Goal: Task Accomplishment & Management: Complete application form

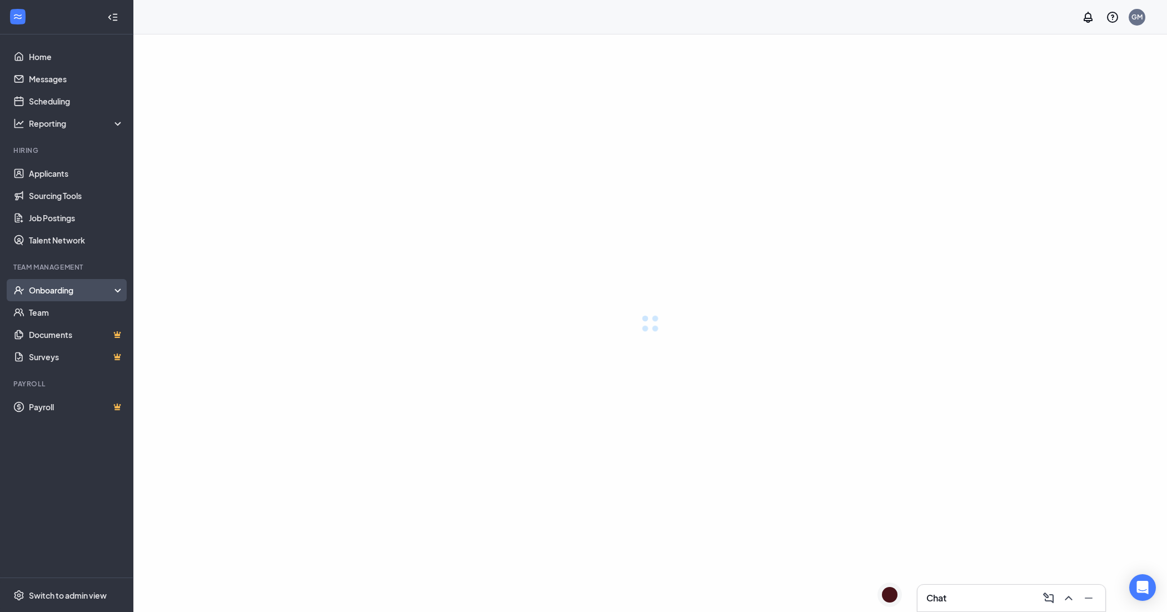
click at [47, 287] on div "Onboarding" at bounding box center [77, 290] width 96 height 11
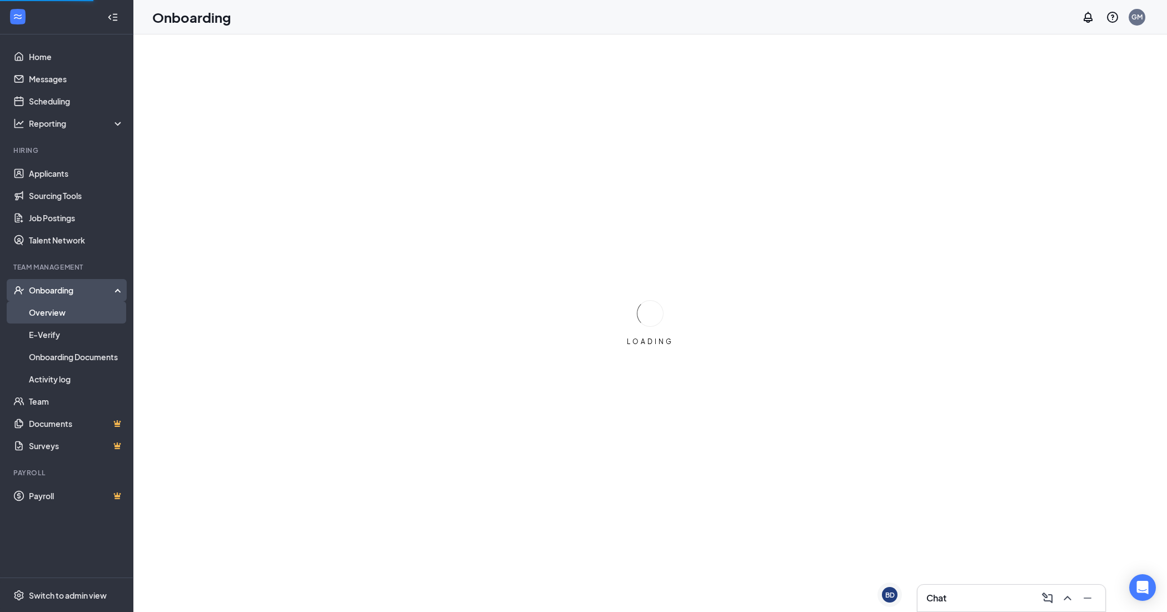
click at [54, 310] on link "Overview" at bounding box center [76, 312] width 95 height 22
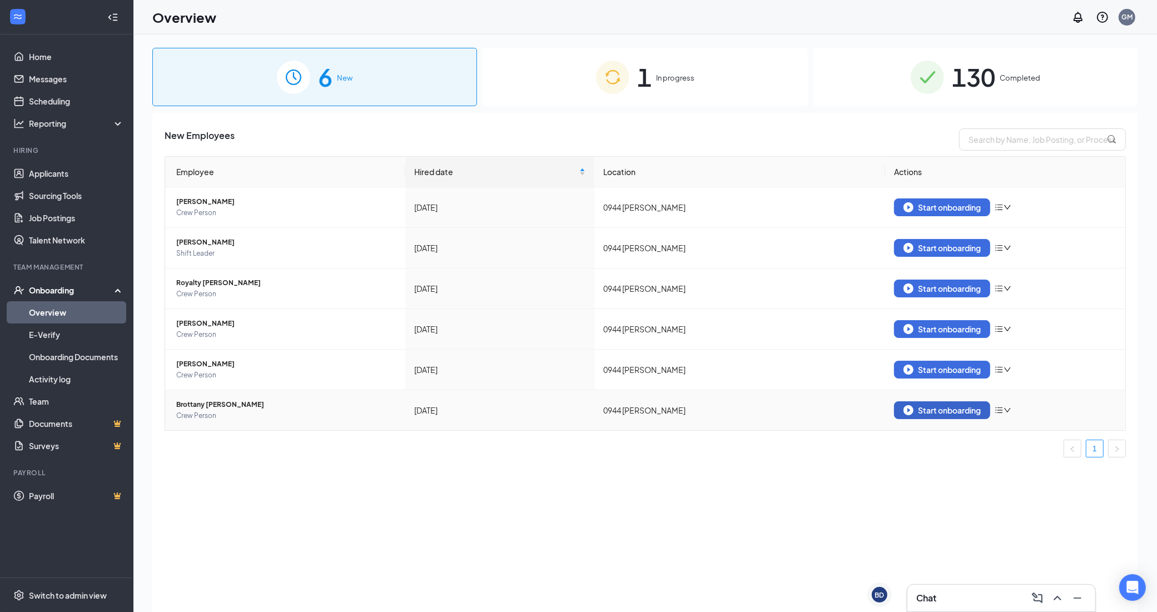
click at [943, 409] on div "Start onboarding" at bounding box center [941, 410] width 77 height 10
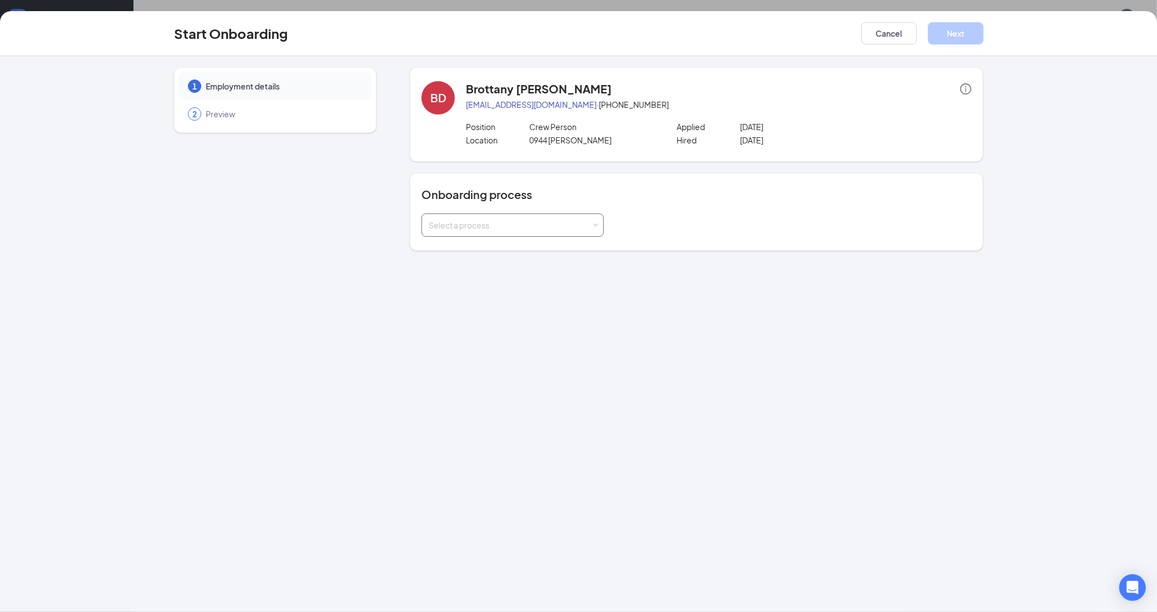
click at [560, 229] on div "Select a process" at bounding box center [510, 225] width 163 height 11
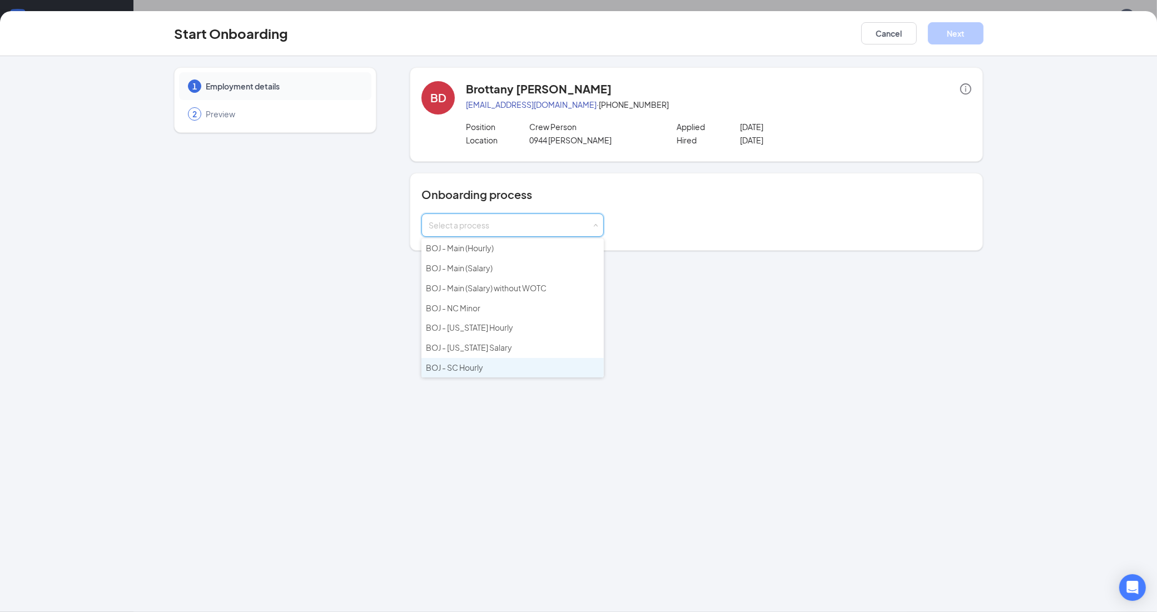
click at [471, 367] on span "BOJ - SC Hourly" at bounding box center [454, 367] width 57 height 10
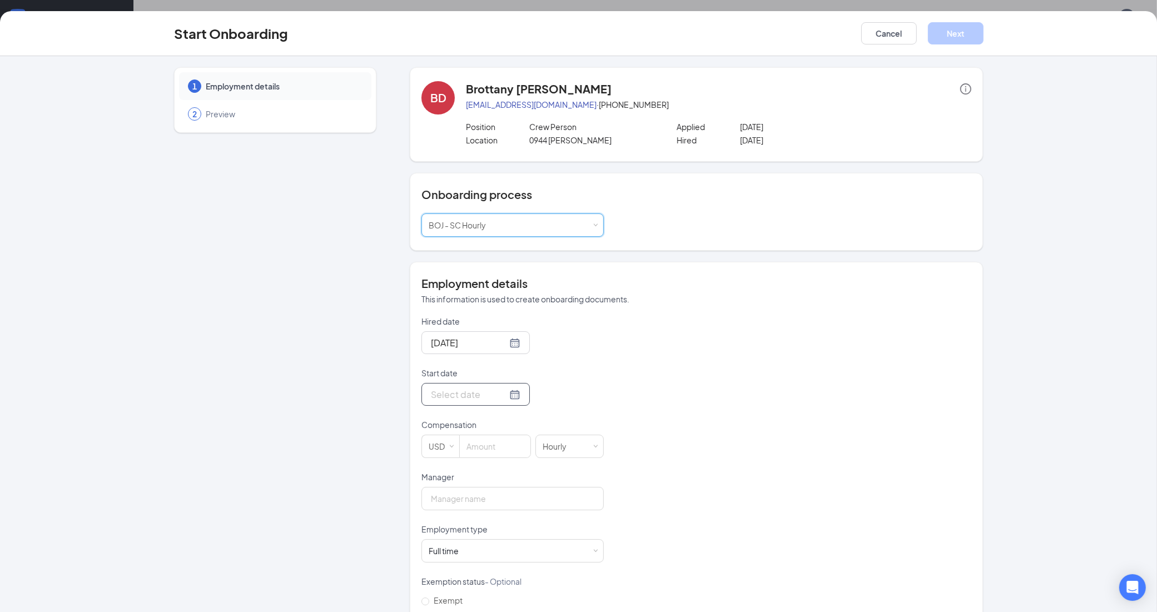
click at [503, 396] on div at bounding box center [475, 394] width 89 height 14
type input "[DATE]"
click at [515, 528] on div "28" at bounding box center [517, 526] width 13 height 13
click at [449, 445] on span at bounding box center [451, 446] width 5 height 5
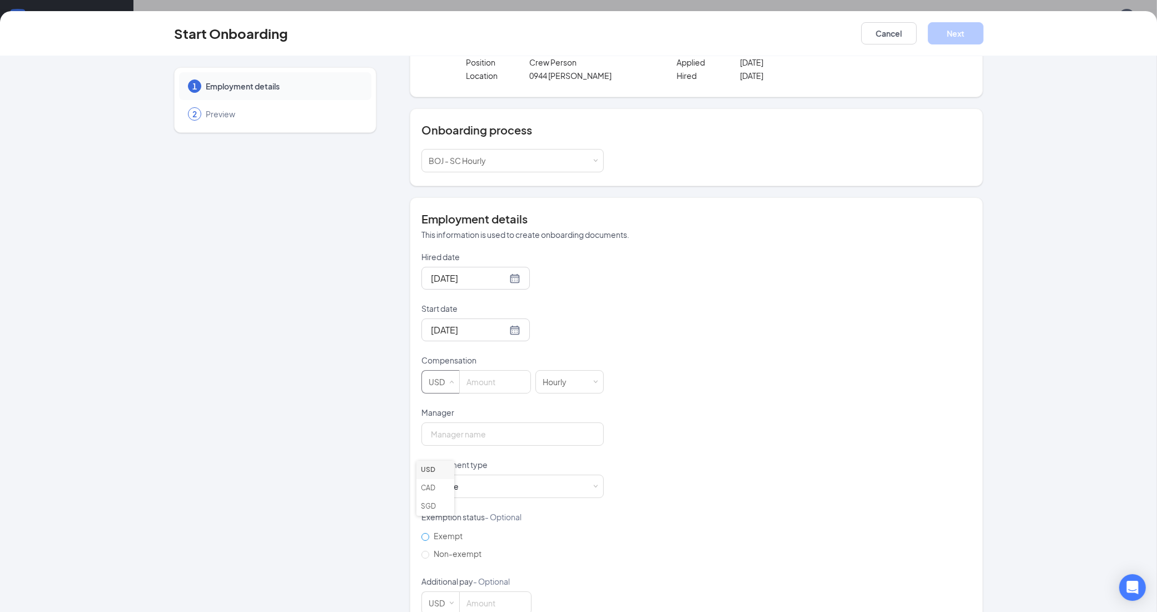
scroll to position [93, 0]
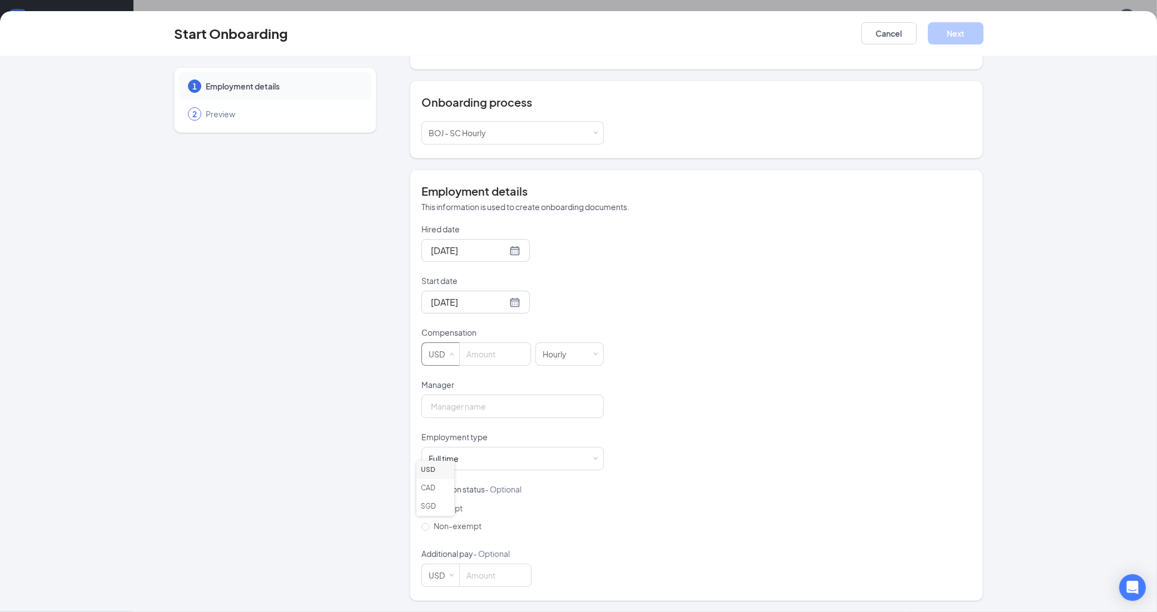
click at [442, 351] on div "USD" at bounding box center [440, 353] width 38 height 23
click at [473, 354] on input at bounding box center [495, 354] width 71 height 22
click at [461, 409] on input "Manager" at bounding box center [512, 406] width 182 height 23
type input "14"
click at [506, 412] on input "Manager" at bounding box center [512, 406] width 182 height 23
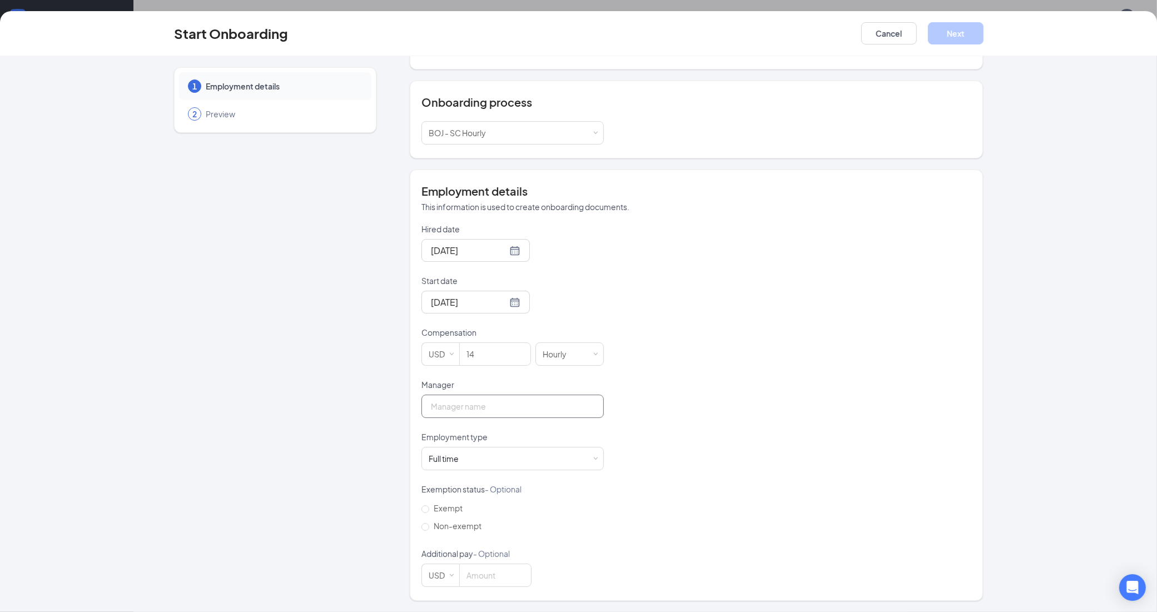
type input "[PERSON_NAME]"
click at [484, 456] on div "Full time Works 30+ hours per week and is reasonably expected to work" at bounding box center [513, 458] width 168 height 22
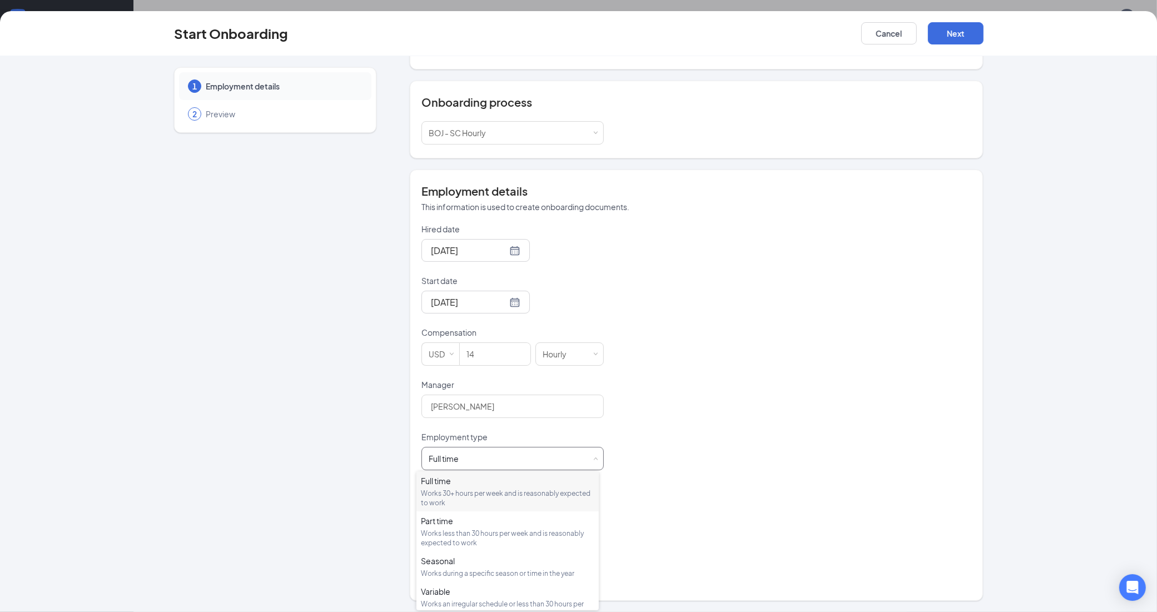
click at [461, 491] on div "Works 30+ hours per week and is reasonably expected to work" at bounding box center [507, 498] width 173 height 19
click at [474, 459] on div "Full time Works 30+ hours per week and is reasonably expected to work" at bounding box center [513, 458] width 168 height 22
click at [460, 531] on div "Works less than 30 hours per week and is reasonably expected to work" at bounding box center [507, 538] width 173 height 19
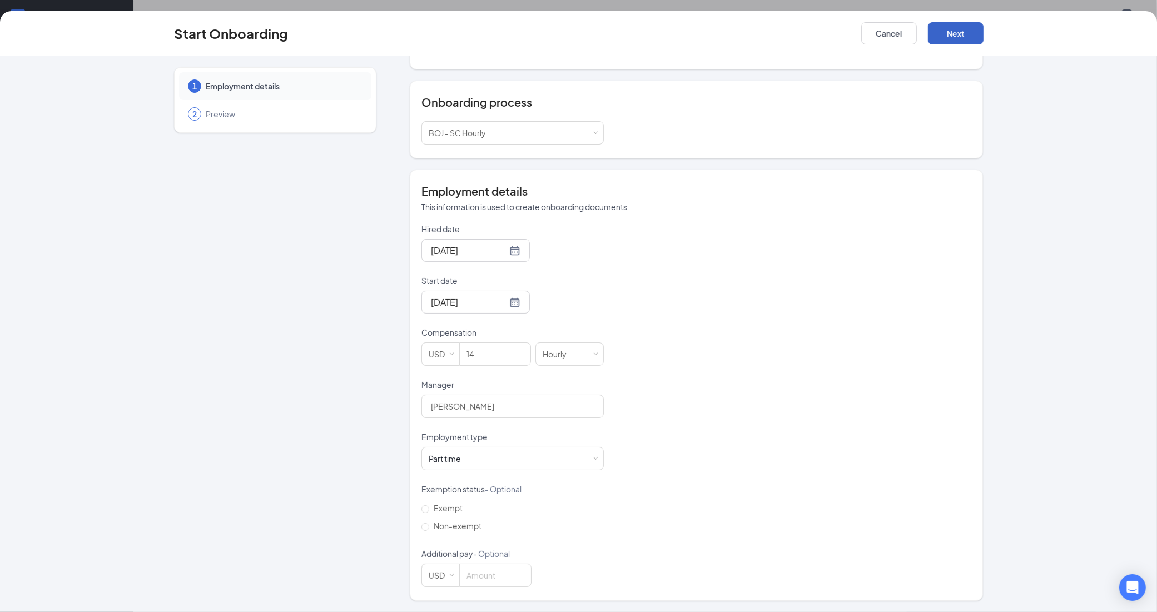
click at [948, 28] on button "Next" at bounding box center [956, 33] width 56 height 22
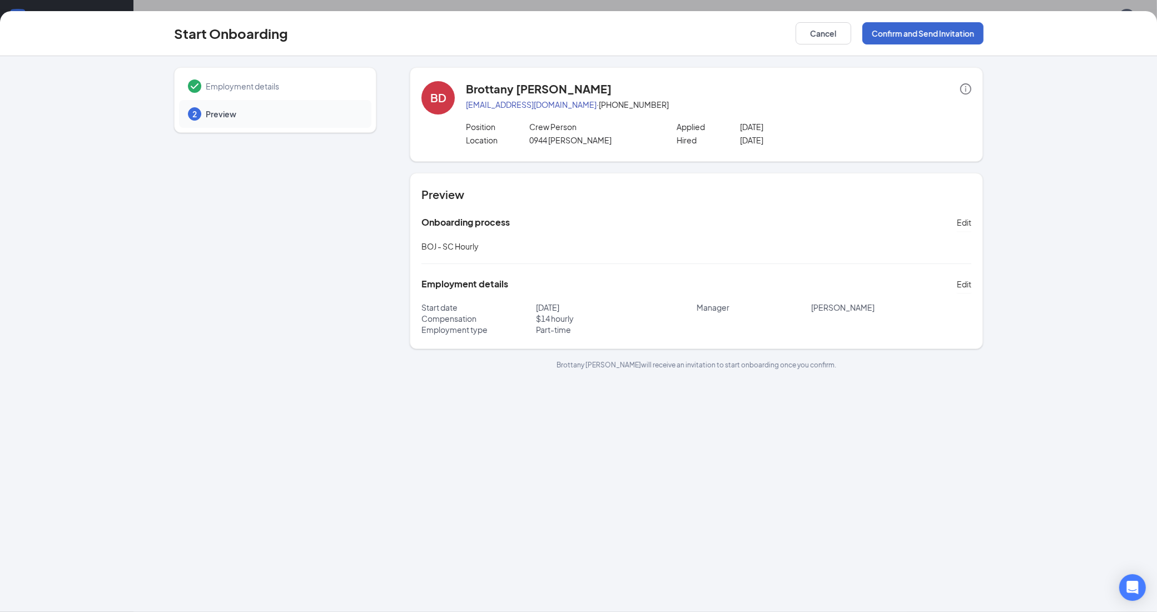
scroll to position [0, 0]
click at [924, 34] on button "Confirm and Send Invitation" at bounding box center [922, 33] width 121 height 22
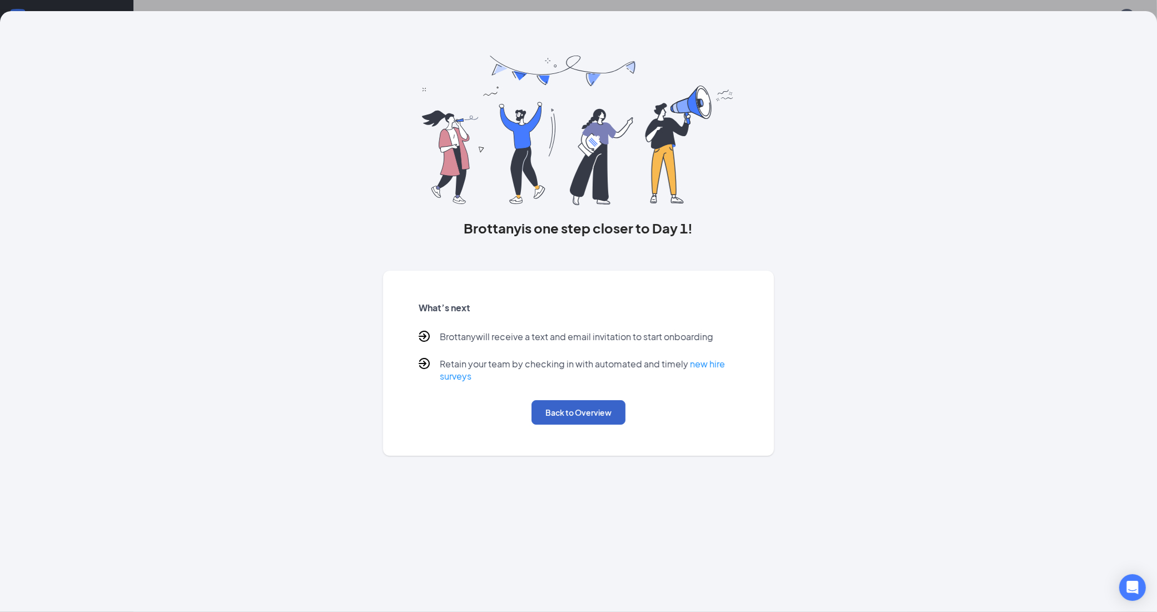
click at [573, 415] on button "Back to Overview" at bounding box center [578, 412] width 94 height 24
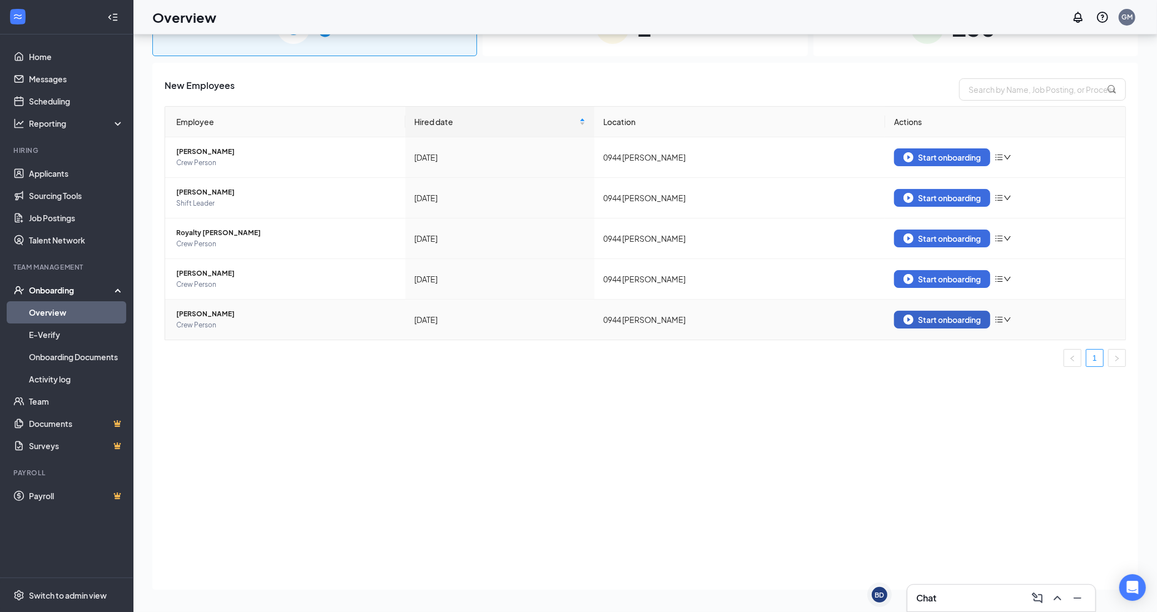
click at [926, 322] on div "Start onboarding" at bounding box center [941, 320] width 77 height 10
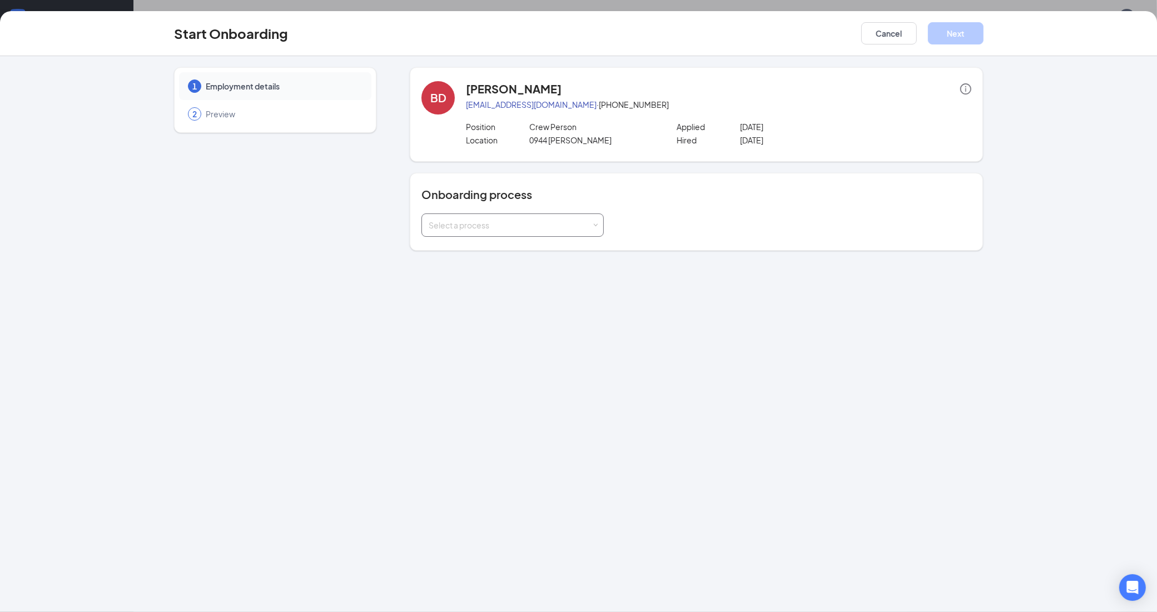
click at [598, 227] on span at bounding box center [595, 225] width 5 height 5
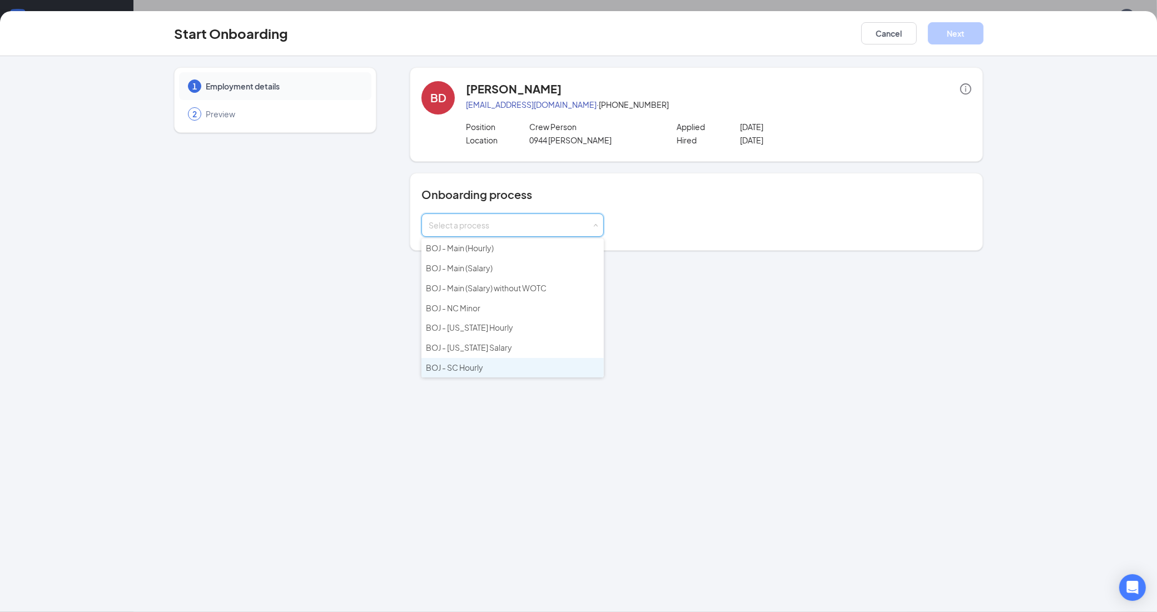
click at [474, 368] on span "BOJ - SC Hourly" at bounding box center [454, 367] width 57 height 10
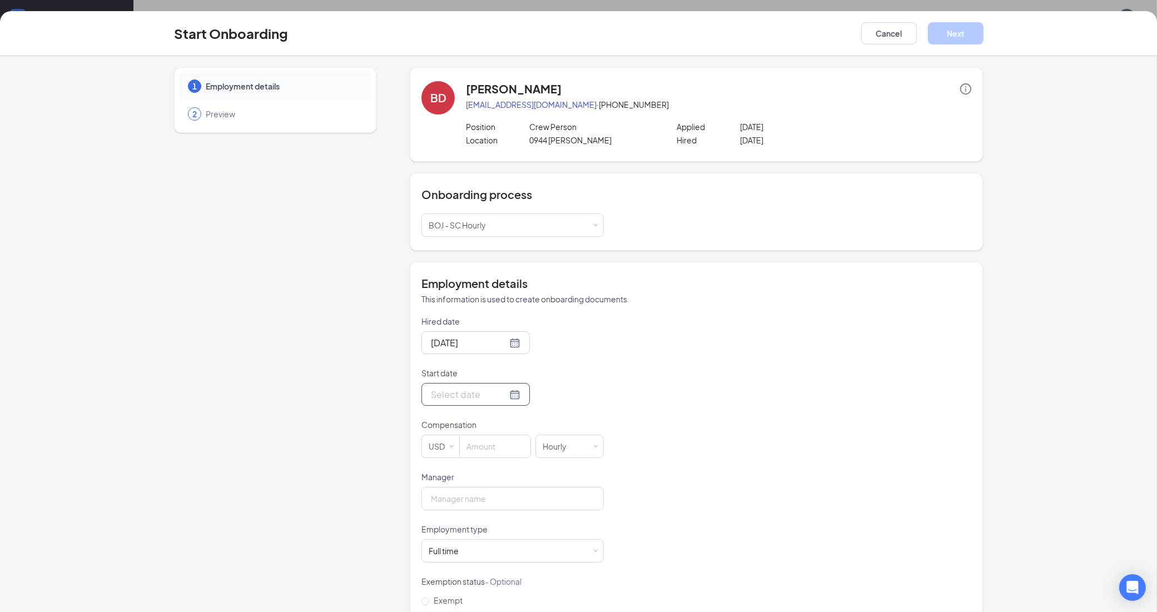
click at [502, 396] on div at bounding box center [475, 394] width 89 height 14
type input "[DATE]"
click at [551, 423] on span "button" at bounding box center [554, 421] width 6 height 6
type input "[DATE]"
click at [513, 462] on div "4" at bounding box center [517, 460] width 13 height 13
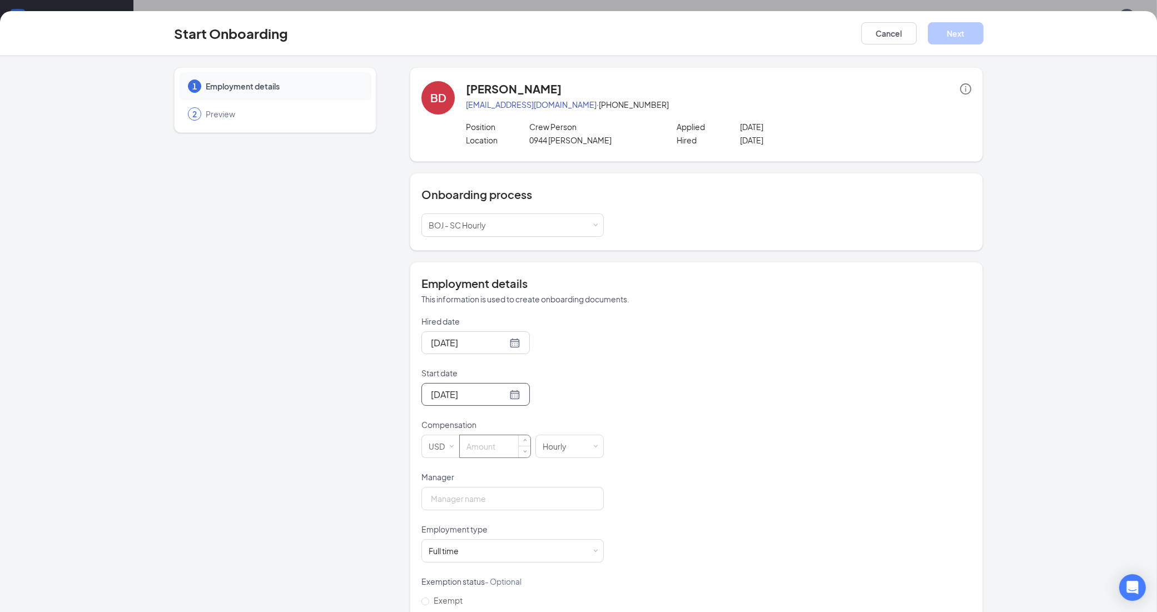
click at [475, 441] on input at bounding box center [495, 446] width 71 height 22
type input "14"
click at [429, 502] on input "Manager" at bounding box center [512, 498] width 182 height 23
type input "[PERSON_NAME]"
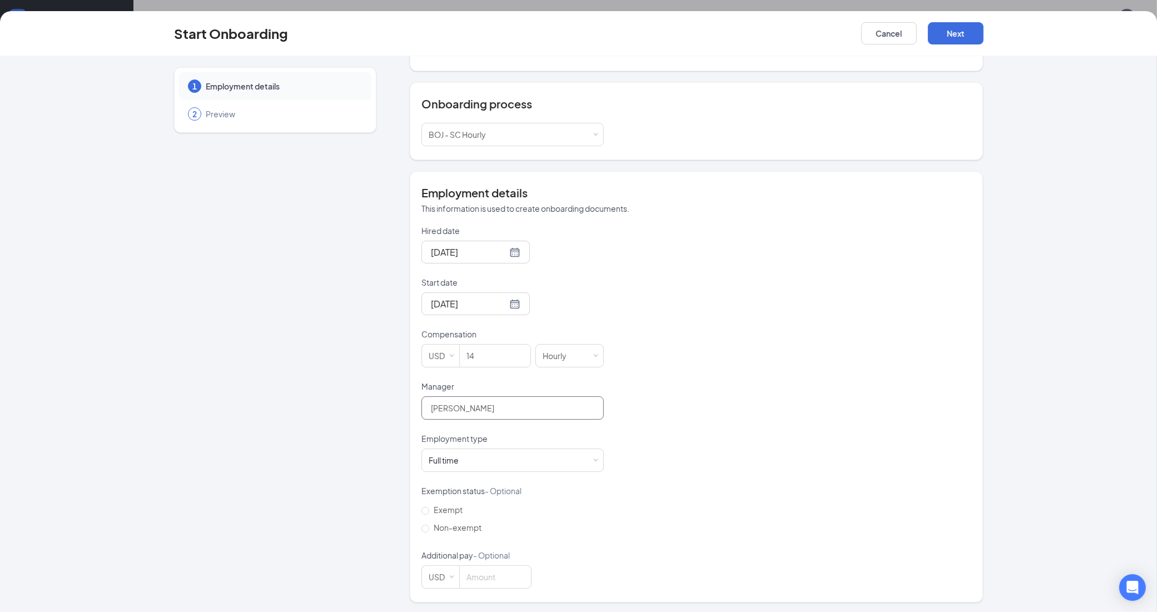
scroll to position [93, 0]
click at [523, 450] on div "Full time Works 30+ hours per week and is reasonably expected to work" at bounding box center [513, 458] width 168 height 22
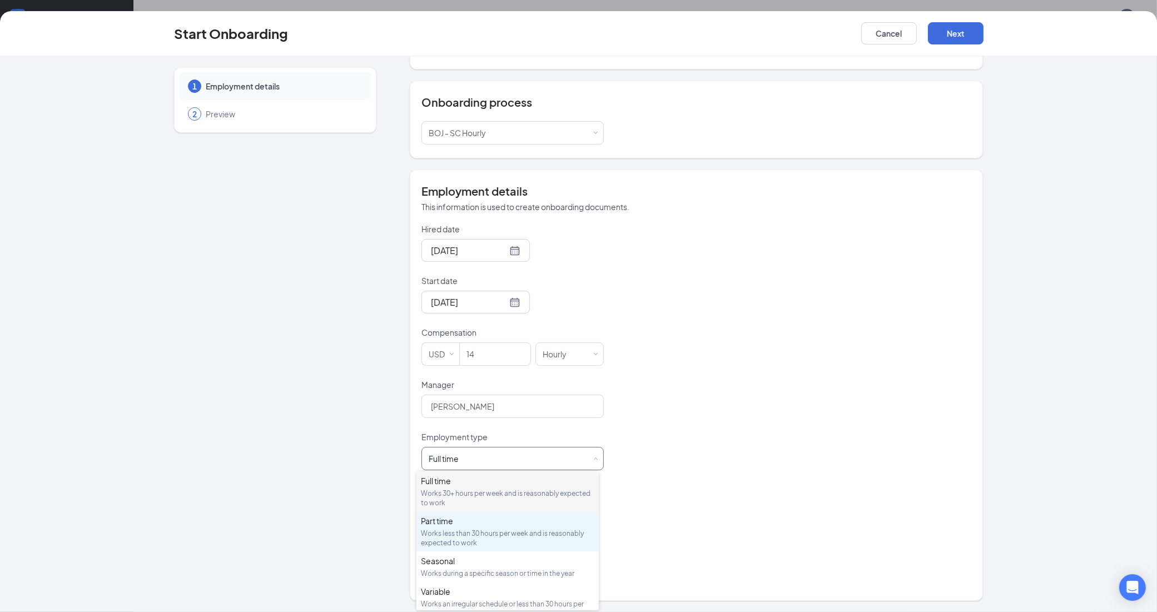
click at [490, 533] on div "Works less than 30 hours per week and is reasonably expected to work" at bounding box center [507, 538] width 173 height 19
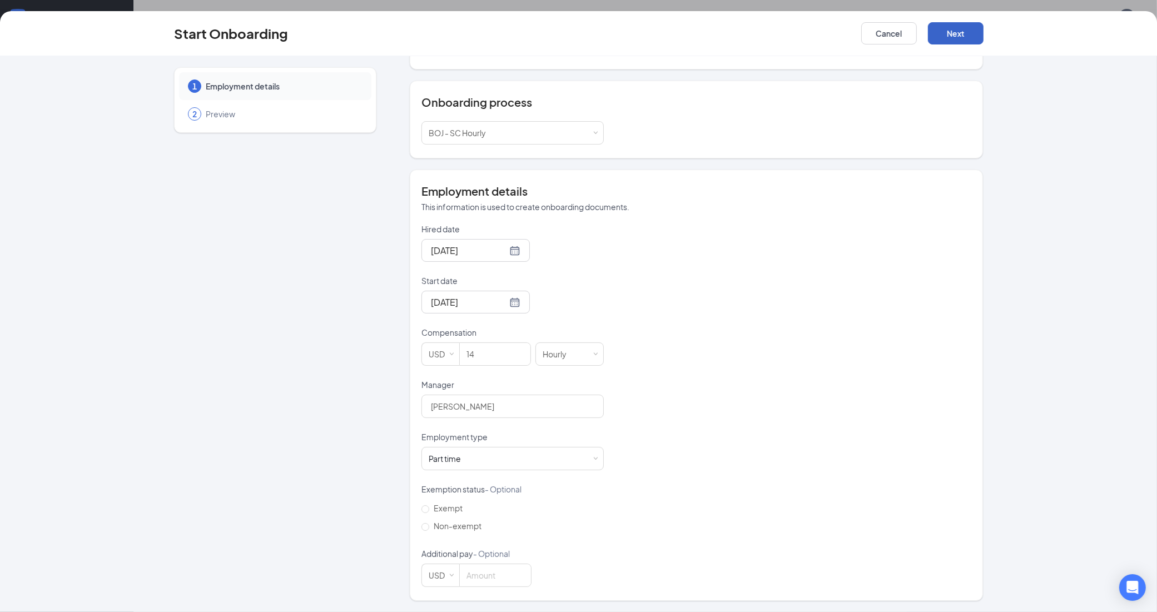
click at [952, 34] on button "Next" at bounding box center [956, 33] width 56 height 22
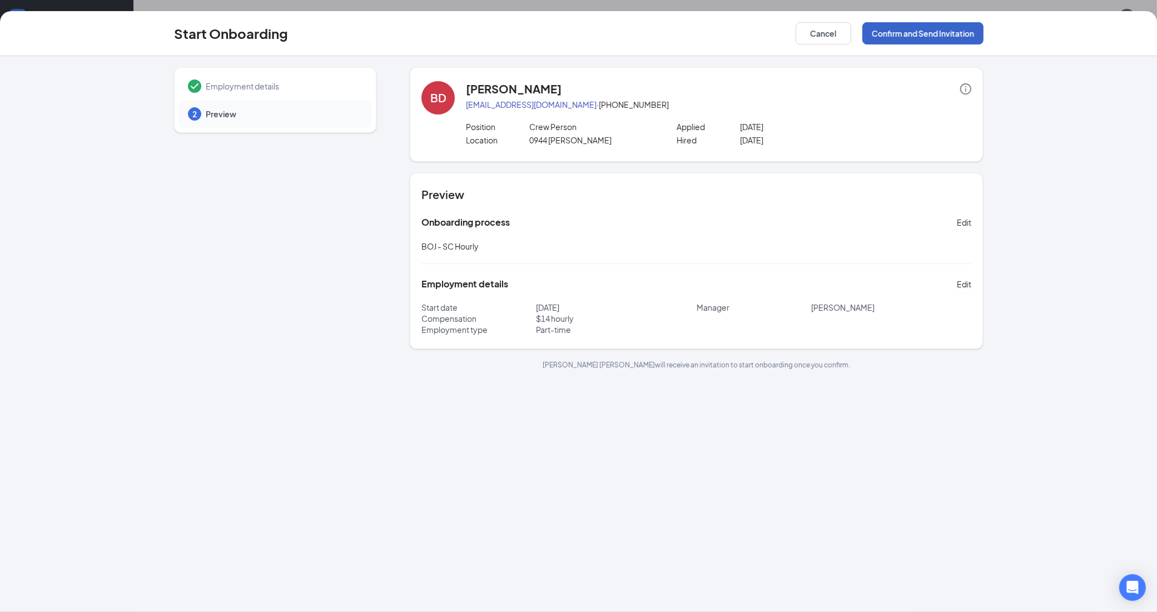
click at [937, 32] on button "Confirm and Send Invitation" at bounding box center [922, 33] width 121 height 22
